Goal: Information Seeking & Learning: Find specific fact

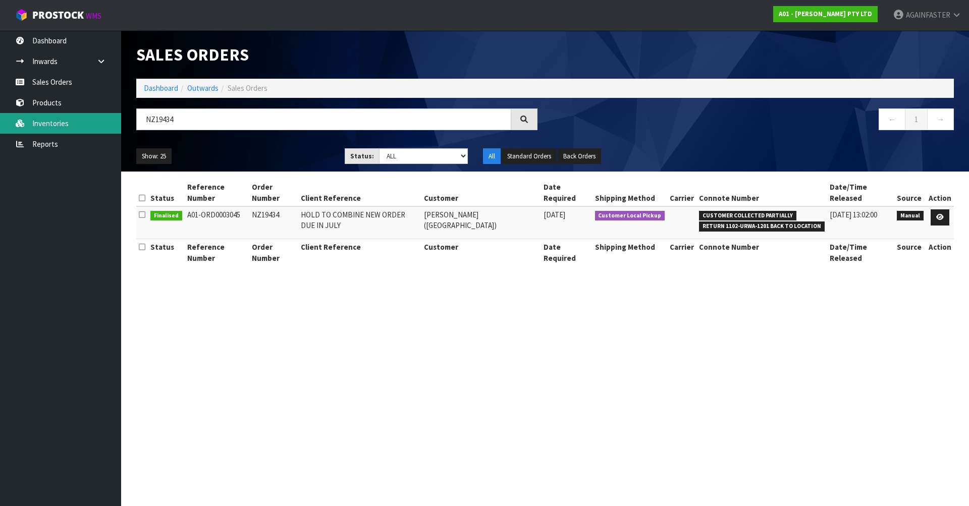
click at [106, 122] on body "Toggle navigation ProStock WMS A01 - [PERSON_NAME] PTY LTD AGAINFASTER Logout D…" at bounding box center [484, 253] width 969 height 506
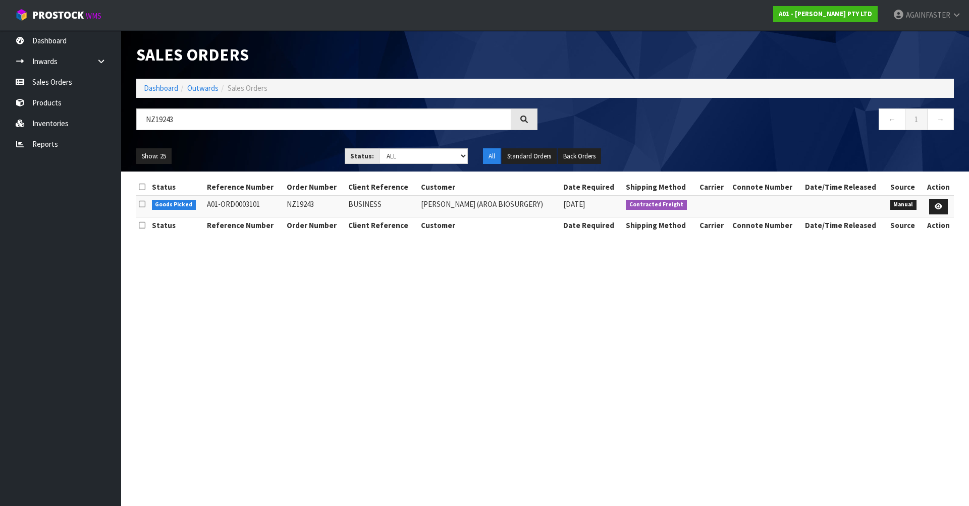
type input "NZ19243"
click at [99, 86] on link "Sales Orders" at bounding box center [60, 82] width 121 height 21
click at [71, 103] on link "Products" at bounding box center [60, 102] width 121 height 21
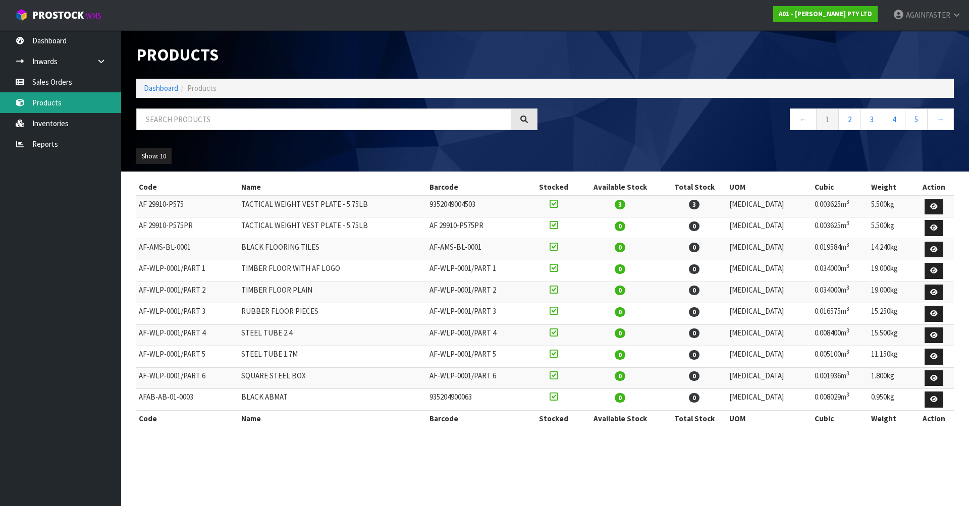
click at [71, 103] on link "Products" at bounding box center [60, 102] width 121 height 21
click at [180, 119] on input "text" at bounding box center [323, 120] width 375 height 22
paste input "AFDP-R-12-5"
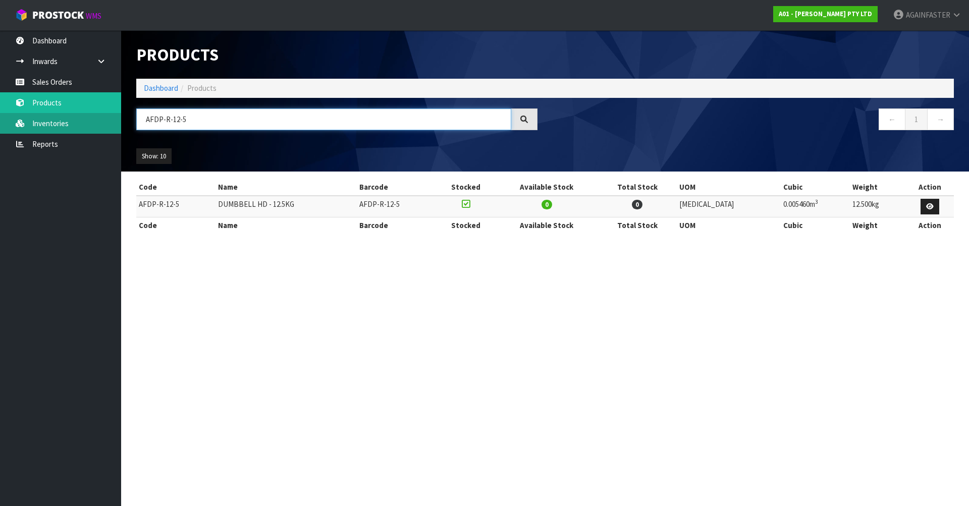
drag, startPoint x: 188, startPoint y: 122, endPoint x: 120, endPoint y: 114, distance: 68.6
click at [120, 114] on body "Toggle navigation ProStock WMS A01 - [PERSON_NAME] PTY LTD AGAINFASTER Logout D…" at bounding box center [484, 253] width 969 height 506
paste input "1009-VB02-0500"
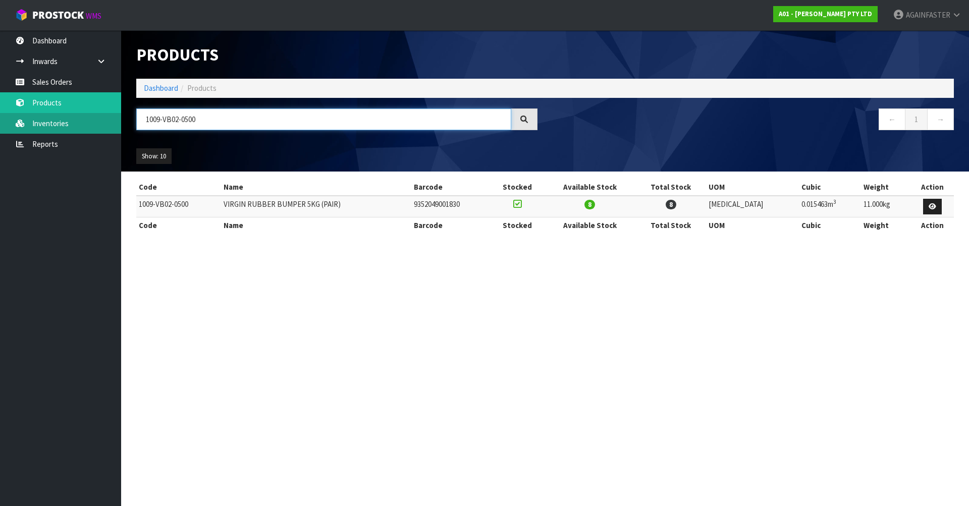
drag, startPoint x: 213, startPoint y: 119, endPoint x: 98, endPoint y: 116, distance: 115.1
click at [98, 116] on body "Toggle navigation ProStock WMS A01 - [PERSON_NAME] PTY LTD AGAINFASTER Logout D…" at bounding box center [484, 253] width 969 height 506
paste input "0CFP-SET"
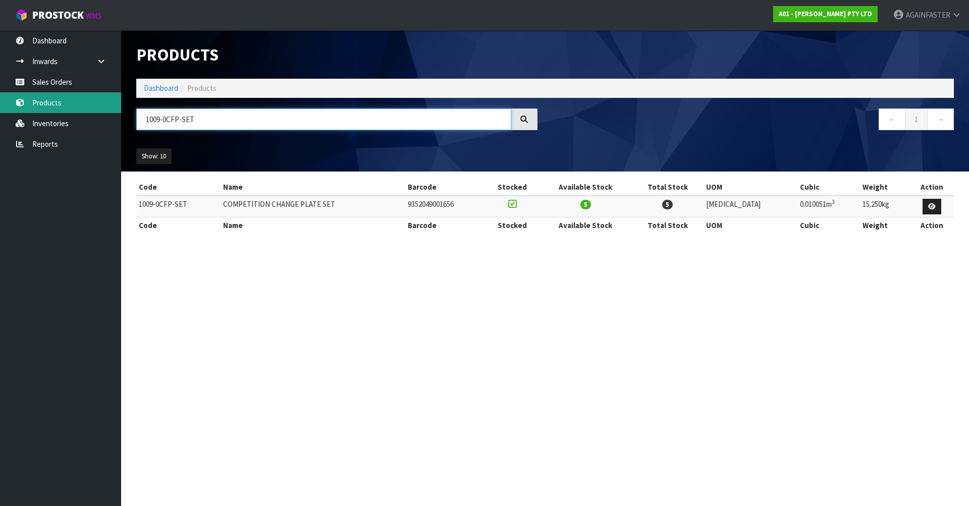
drag, startPoint x: 237, startPoint y: 125, endPoint x: 112, endPoint y: 107, distance: 126.6
click at [112, 107] on body "Toggle navigation ProStock WMS A01 - [PERSON_NAME] PTY LTD AGAINFASTER Logout D…" at bounding box center [484, 253] width 969 height 506
paste input "AFAB-AB-01-0003"
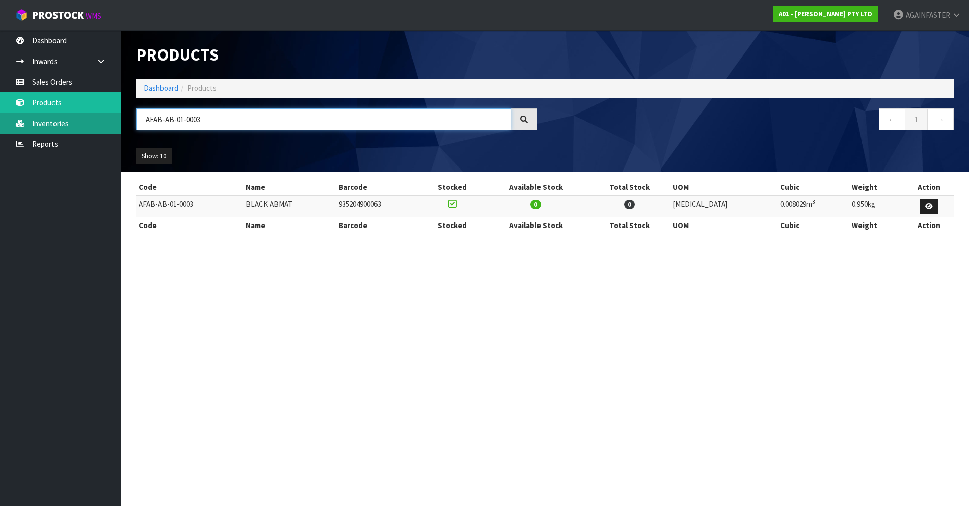
drag, startPoint x: 233, startPoint y: 117, endPoint x: 64, endPoint y: 115, distance: 169.1
click at [64, 115] on body "Toggle navigation ProStock WMS A01 - [PERSON_NAME] PTY LTD AGAINFASTER Logout D…" at bounding box center [484, 253] width 969 height 506
paste input "0119-WWH0-0100"
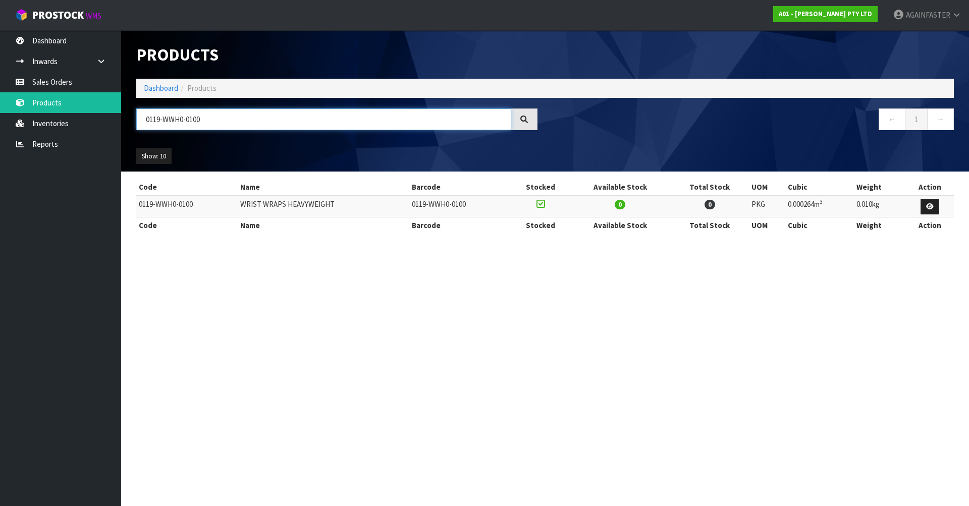
drag, startPoint x: 231, startPoint y: 111, endPoint x: 224, endPoint y: 117, distance: 9.6
click at [224, 117] on input "0119-WWH0-0100" at bounding box center [323, 120] width 375 height 22
drag, startPoint x: 224, startPoint y: 117, endPoint x: 50, endPoint y: 135, distance: 174.1
click at [50, 135] on body "Toggle navigation ProStock WMS A01 - [PERSON_NAME] PTY LTD AGAINFASTER Logout D…" at bounding box center [484, 253] width 969 height 506
paste input "1464-BCA0-00"
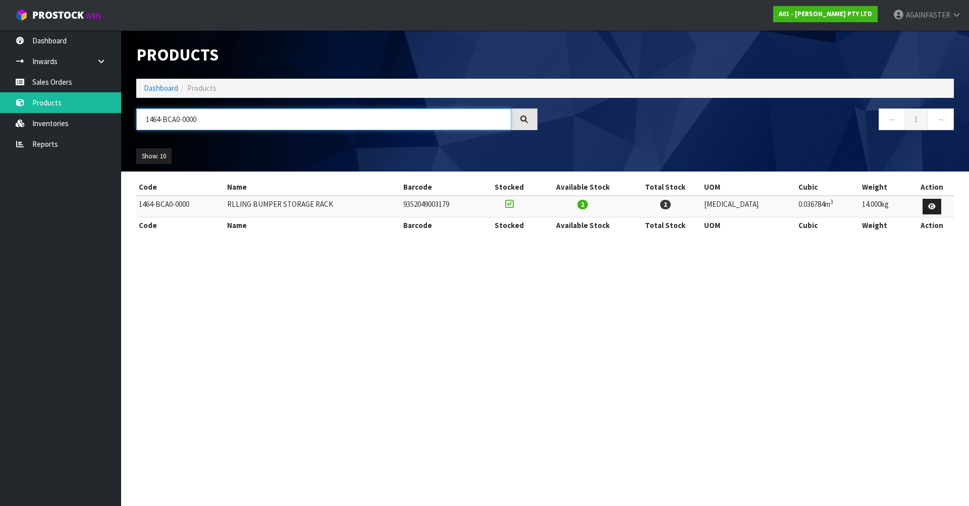
type input "1464-BCA0-0000"
